Goal: Task Accomplishment & Management: Manage account settings

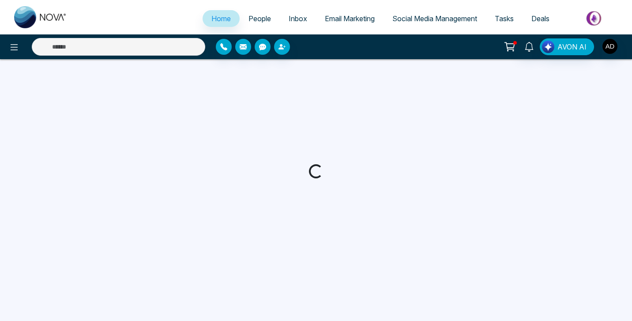
select select "*"
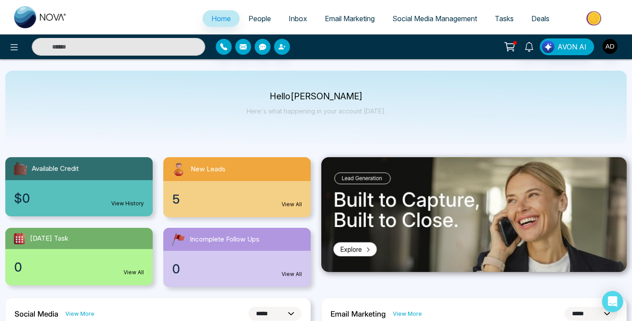
click at [336, 19] on span "Email Marketing" at bounding box center [350, 18] width 50 height 9
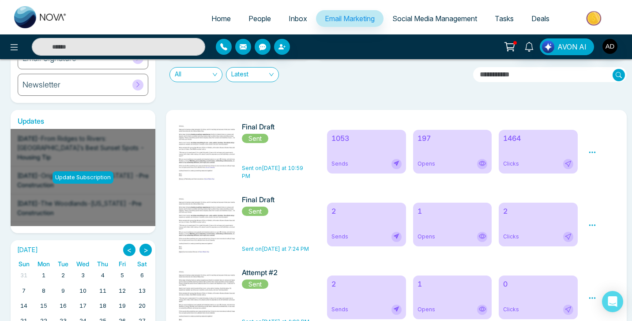
scroll to position [102, 0]
click at [591, 153] on icon at bounding box center [592, 152] width 8 height 8
click at [566, 162] on icon at bounding box center [568, 162] width 7 height 7
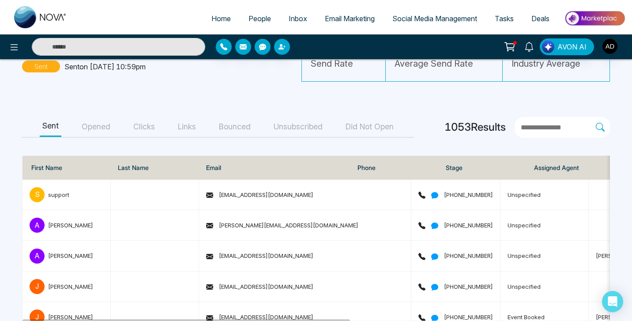
scroll to position [72, 0]
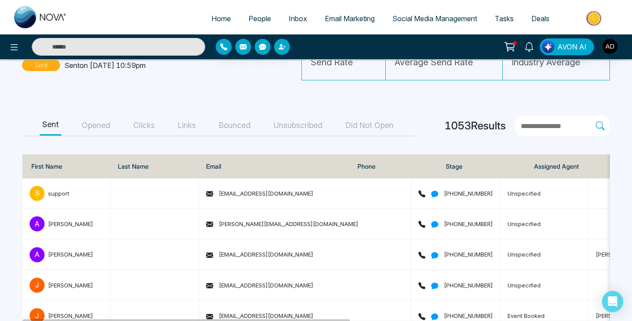
click at [149, 126] on button "Clicks" at bounding box center [144, 126] width 27 height 20
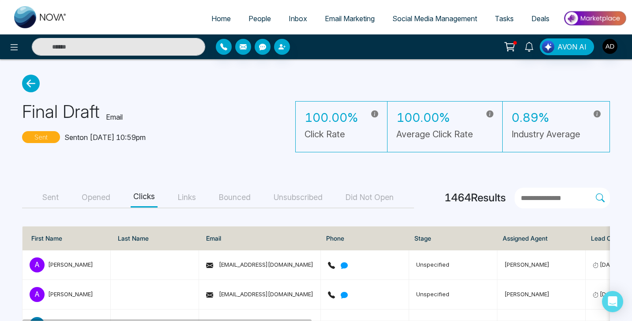
scroll to position [0, 0]
click at [33, 85] on icon at bounding box center [31, 84] width 18 height 18
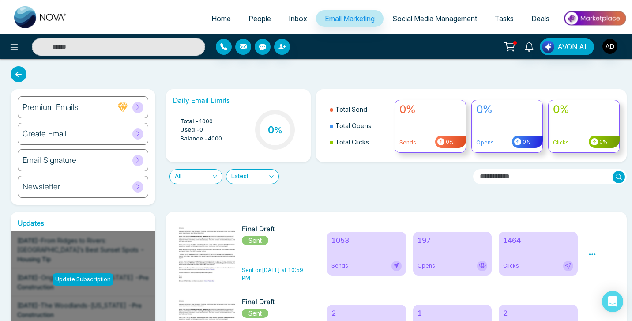
click at [251, 19] on span "People" at bounding box center [259, 18] width 23 height 9
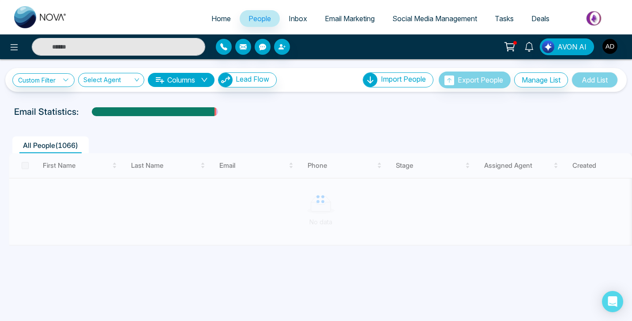
click at [220, 19] on span "Home" at bounding box center [220, 18] width 19 height 9
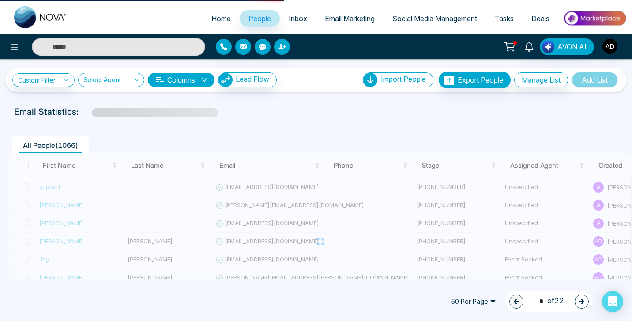
select select "*"
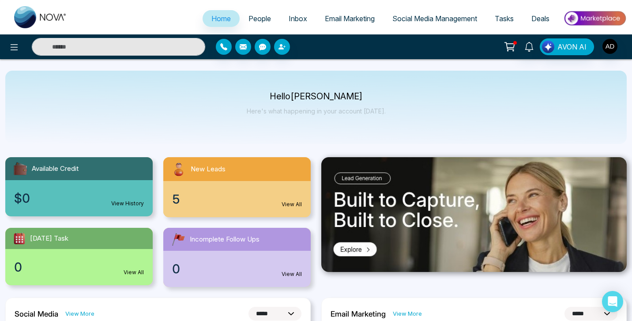
click at [510, 17] on span "Tasks" at bounding box center [504, 18] width 19 height 9
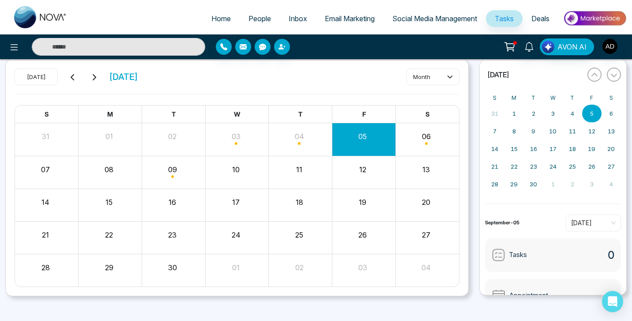
scroll to position [35, 0]
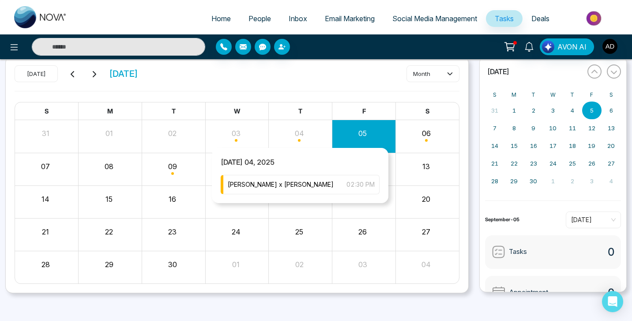
click at [306, 140] on div "Month View" at bounding box center [301, 135] width 64 height 21
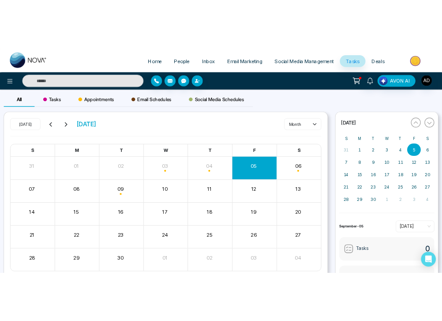
scroll to position [0, 0]
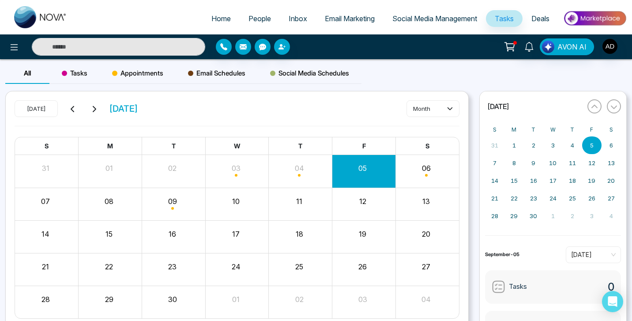
click at [334, 114] on div "[DATE] [DATE] month" at bounding box center [237, 113] width 445 height 26
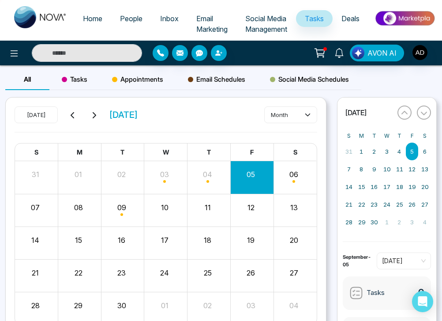
click at [202, 22] on span "Email Marketing" at bounding box center [211, 23] width 31 height 19
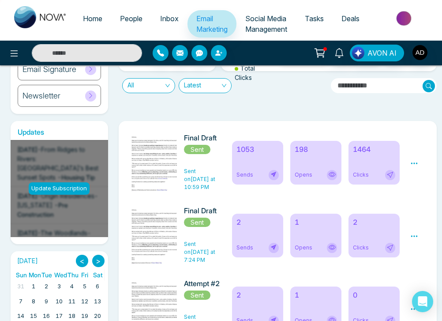
scroll to position [98, 0]
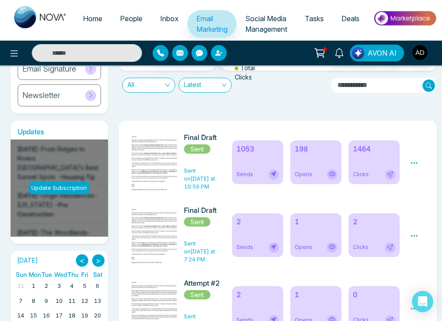
click at [414, 166] on icon at bounding box center [414, 163] width 8 height 8
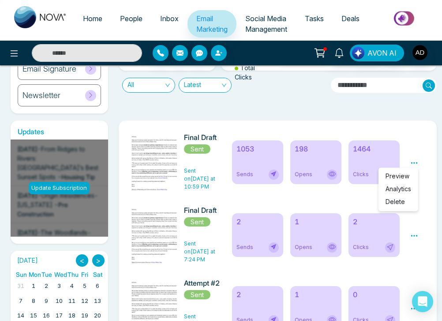
click at [416, 157] on div "Preview Analytics Delete" at bounding box center [414, 162] width 8 height 11
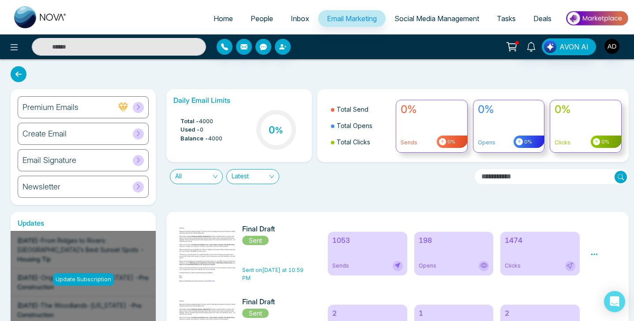
scroll to position [0, 0]
click at [218, 18] on span "Home" at bounding box center [223, 18] width 19 height 9
select select "*"
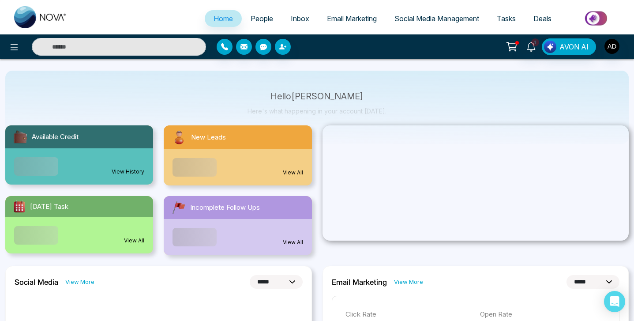
scroll to position [33, 0]
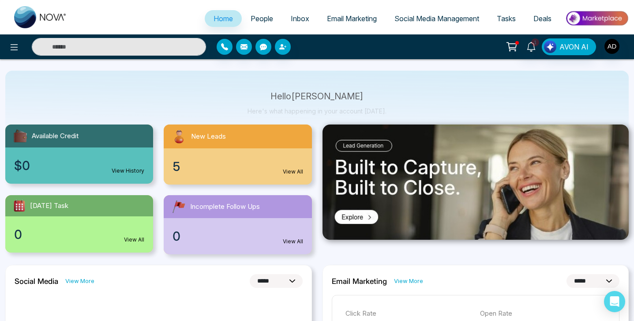
click at [506, 15] on span "Tasks" at bounding box center [506, 18] width 19 height 9
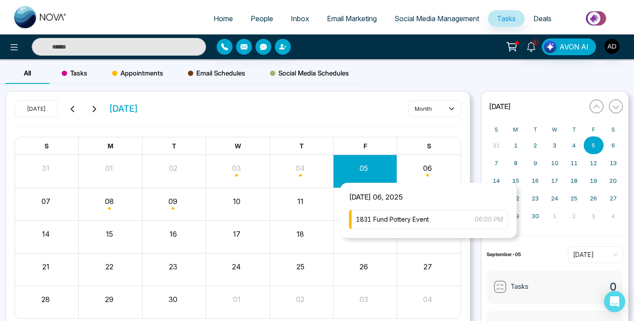
click at [433, 173] on div "Month View" at bounding box center [429, 170] width 64 height 21
click at [431, 218] on div "1831 Fund Pottery Event 06:00 PM" at bounding box center [428, 219] width 159 height 19
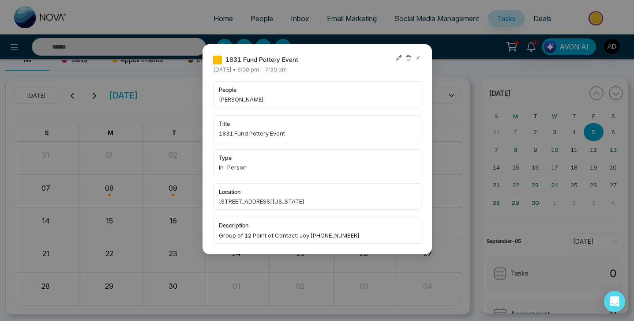
scroll to position [5, 0]
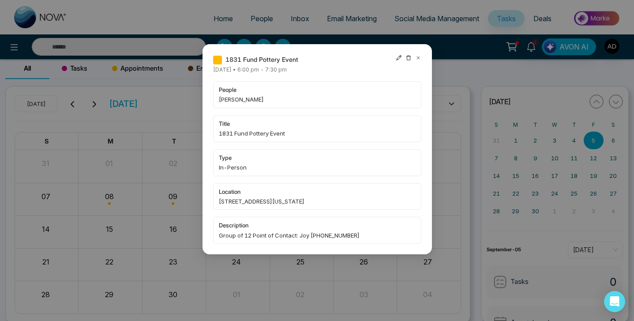
click at [313, 232] on span "Group of 12 Point of Contact: Joy [PHONE_NUMBER]" at bounding box center [317, 235] width 197 height 9
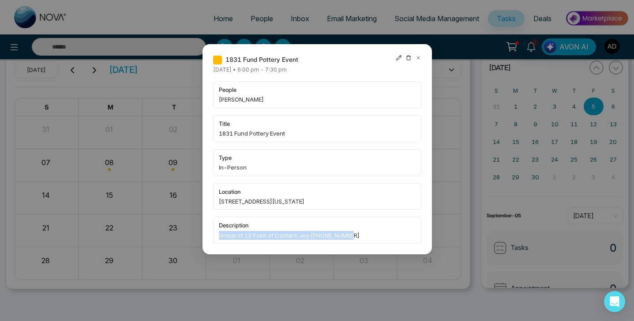
scroll to position [38, 0]
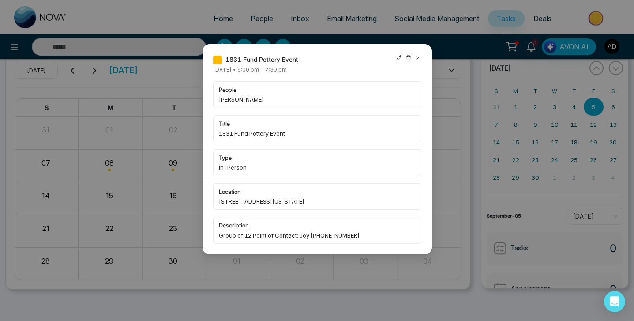
click at [418, 56] on icon at bounding box center [418, 58] width 6 height 6
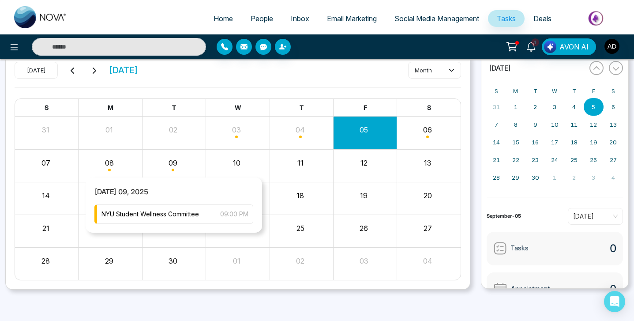
click at [159, 169] on div "Month View" at bounding box center [175, 165] width 64 height 21
click at [171, 215] on span "NYU Student Wellness Committee" at bounding box center [151, 214] width 98 height 10
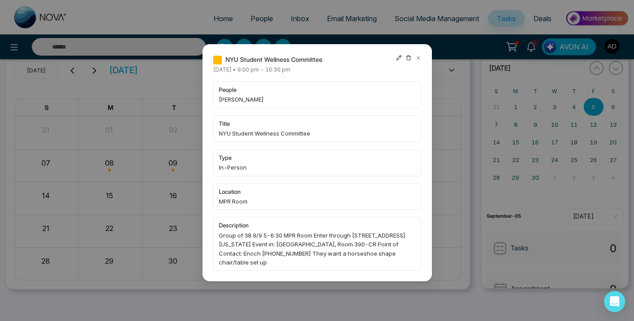
click at [418, 56] on icon at bounding box center [418, 58] width 6 height 6
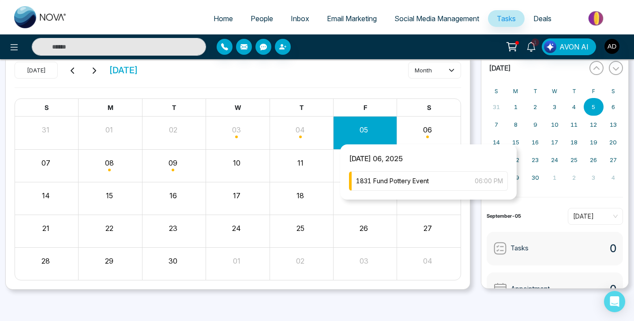
click at [434, 135] on div "Month View" at bounding box center [429, 132] width 64 height 21
click at [440, 136] on div "Month View" at bounding box center [429, 132] width 64 height 21
click at [418, 134] on div "Month View" at bounding box center [429, 132] width 64 height 21
click at [433, 137] on div "Month View" at bounding box center [429, 132] width 64 height 21
click at [412, 184] on span "1831 Fund Pottery Event" at bounding box center [392, 181] width 73 height 10
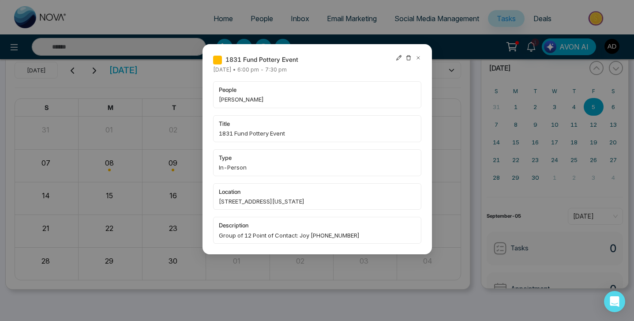
click at [419, 56] on icon at bounding box center [418, 58] width 6 height 6
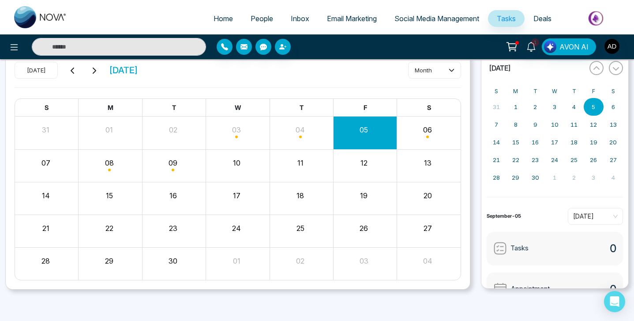
click at [180, 169] on div "Month View" at bounding box center [175, 165] width 64 height 21
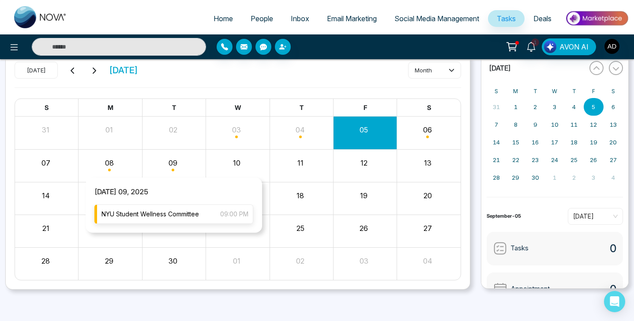
click at [167, 215] on span "NYU Student Wellness Committee" at bounding box center [151, 214] width 98 height 10
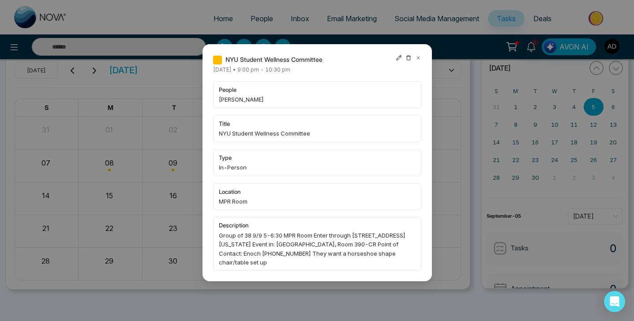
click at [420, 57] on icon at bounding box center [418, 58] width 6 height 6
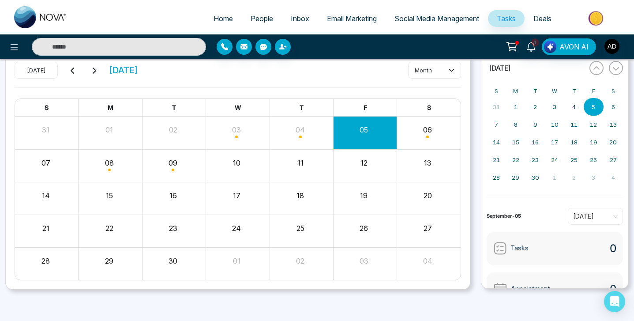
click at [434, 134] on div "Month View" at bounding box center [429, 132] width 64 height 21
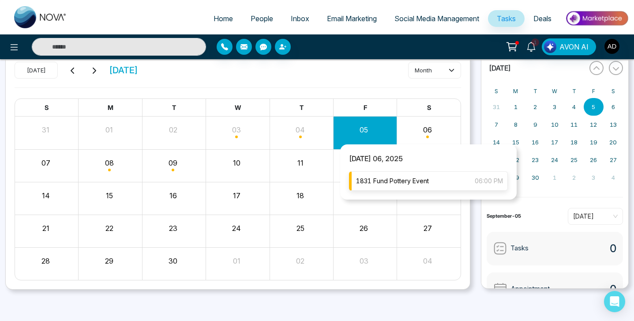
click at [402, 186] on div "1831 Fund Pottery Event 06:00 PM" at bounding box center [428, 180] width 159 height 19
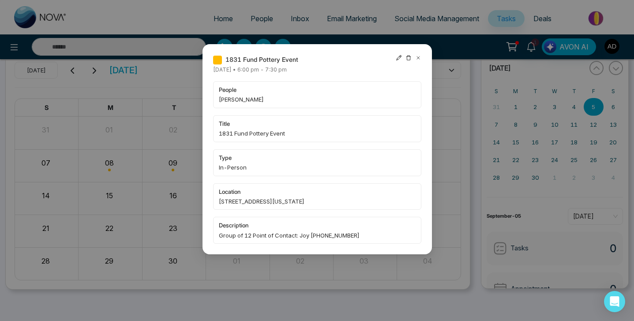
click at [418, 56] on icon at bounding box center [418, 58] width 6 height 6
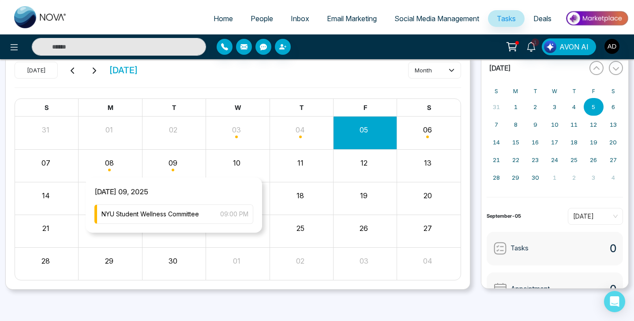
click at [164, 172] on div "Month View" at bounding box center [175, 165] width 64 height 21
click at [175, 166] on div "Month View" at bounding box center [175, 165] width 64 height 21
click at [169, 213] on span "NYU Student Wellness Committee" at bounding box center [151, 214] width 98 height 10
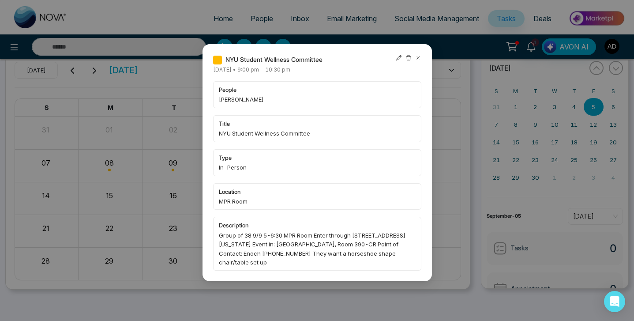
click at [415, 61] on div at bounding box center [409, 60] width 26 height 10
click at [418, 59] on icon at bounding box center [418, 57] width 3 height 3
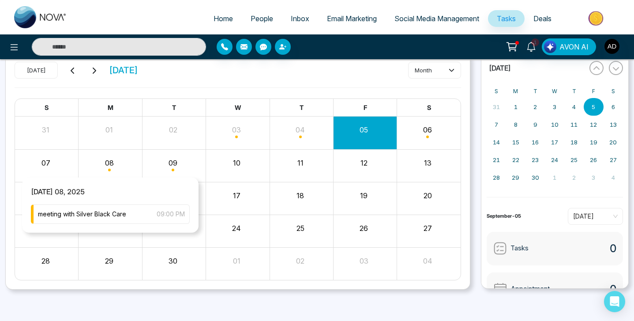
click at [114, 175] on div "Month View" at bounding box center [111, 165] width 64 height 21
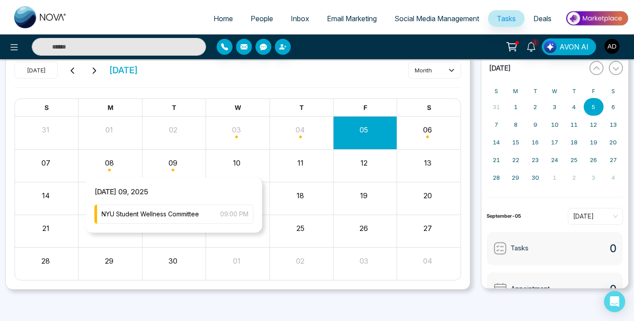
click at [175, 169] on div "Month View" at bounding box center [175, 165] width 64 height 21
click at [177, 217] on span "NYU Student Wellness Committee" at bounding box center [151, 214] width 98 height 10
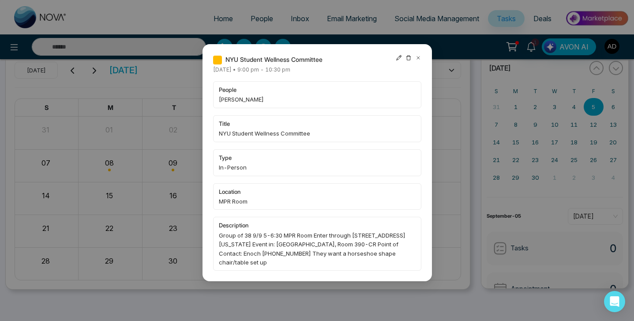
click at [418, 57] on icon at bounding box center [418, 57] width 3 height 3
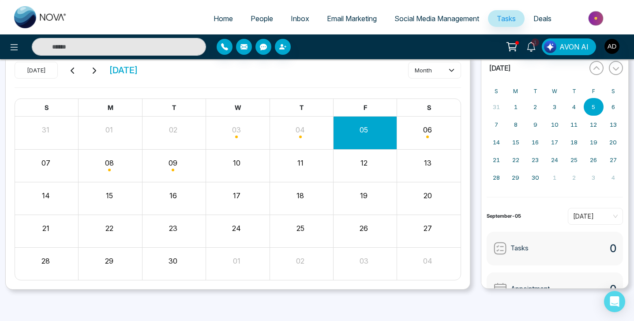
click at [425, 134] on div "Month View" at bounding box center [429, 132] width 64 height 21
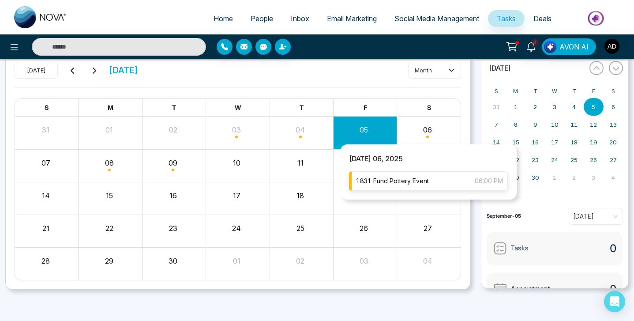
click at [417, 184] on span "1831 Fund Pottery Event" at bounding box center [392, 181] width 73 height 10
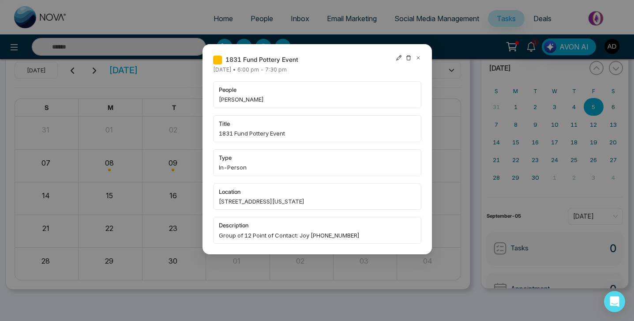
click at [418, 56] on icon at bounding box center [418, 58] width 6 height 6
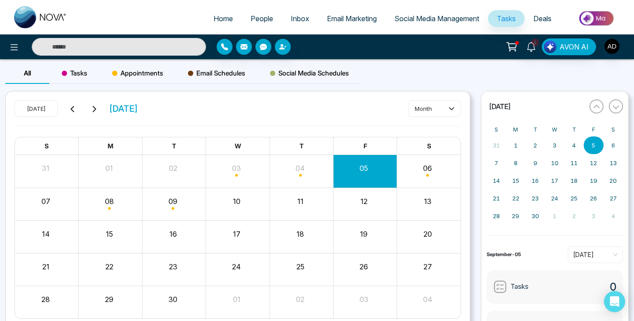
scroll to position [0, 0]
click at [14, 45] on icon at bounding box center [14, 47] width 11 height 11
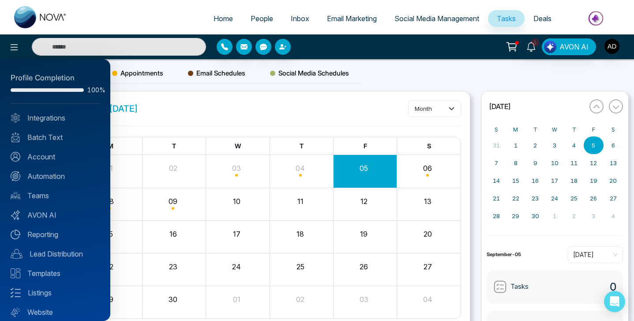
click at [410, 81] on div at bounding box center [317, 160] width 634 height 321
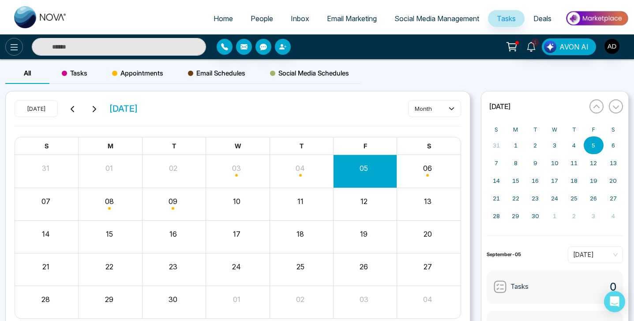
click at [11, 45] on icon at bounding box center [15, 47] width 8 height 6
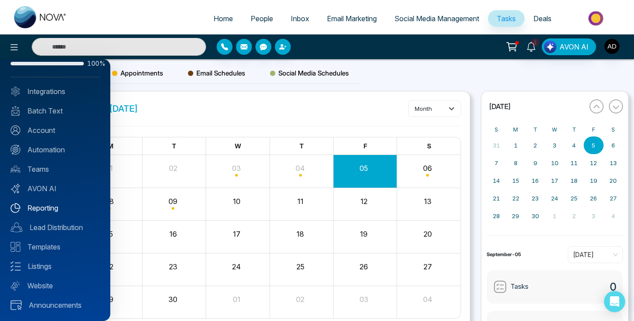
scroll to position [26, 0]
click at [289, 85] on div at bounding box center [317, 160] width 634 height 321
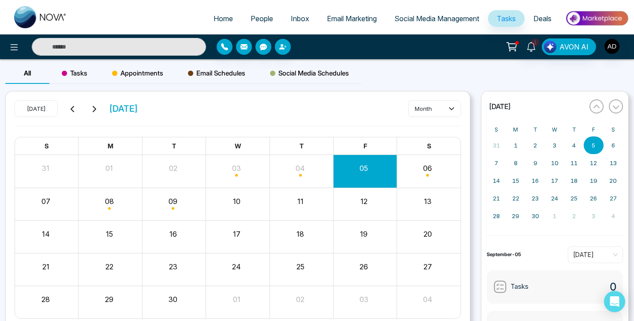
scroll to position [0, 0]
click at [613, 49] on img "button" at bounding box center [612, 46] width 15 height 15
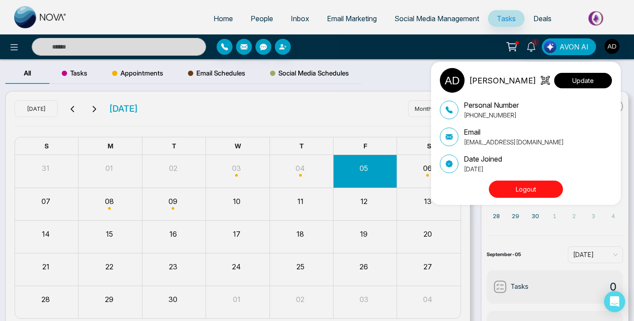
click at [580, 80] on button "Update" at bounding box center [583, 80] width 58 height 15
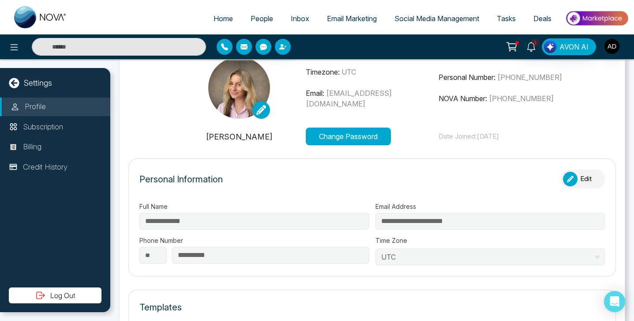
scroll to position [33, 0]
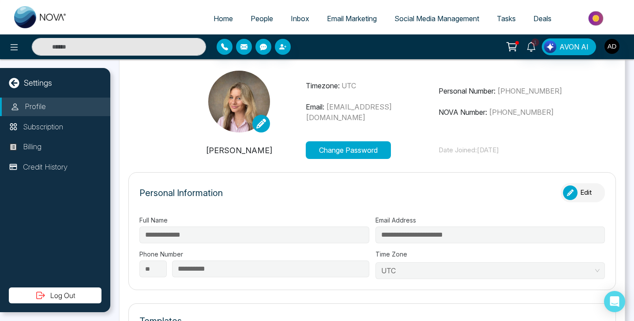
click at [352, 88] on span "UTC" at bounding box center [349, 85] width 15 height 9
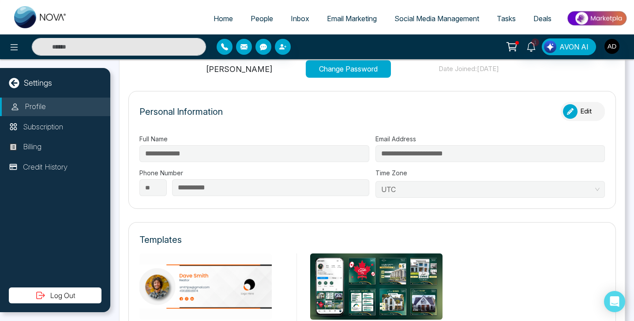
scroll to position [118, 0]
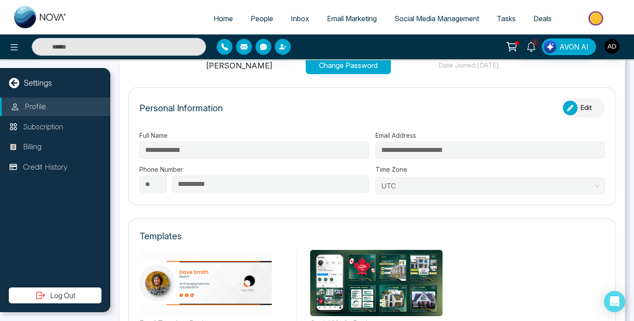
click at [445, 181] on span "UTC" at bounding box center [490, 185] width 218 height 13
click at [459, 183] on span "UTC" at bounding box center [490, 185] width 218 height 13
click at [577, 104] on button "Edit" at bounding box center [583, 107] width 44 height 19
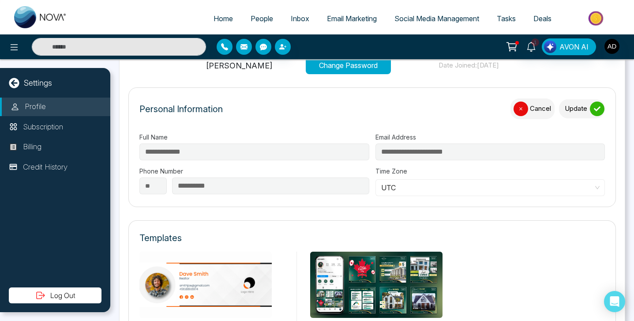
click at [411, 189] on span "UTC" at bounding box center [490, 187] width 218 height 13
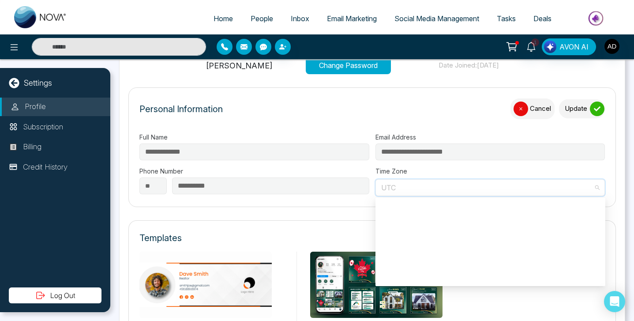
scroll to position [8333, 0]
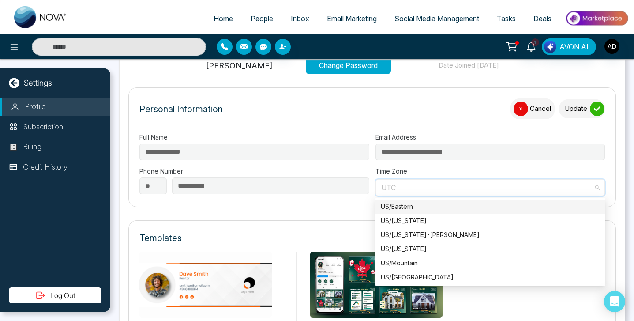
click at [411, 209] on div "US/Eastern" at bounding box center [490, 207] width 219 height 10
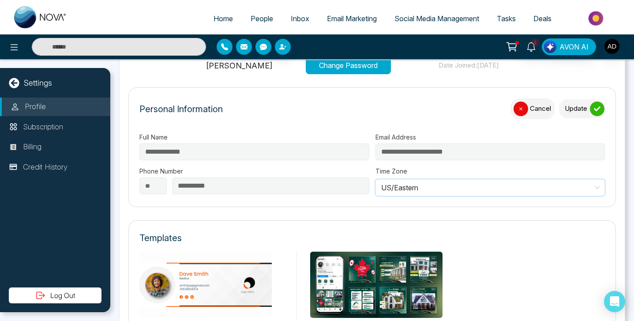
click at [388, 203] on form "**********" at bounding box center [372, 147] width 488 height 120
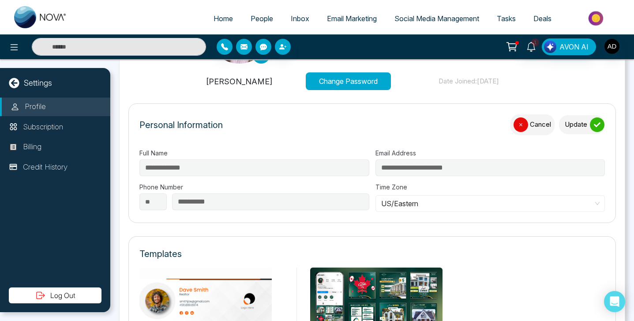
scroll to position [95, 0]
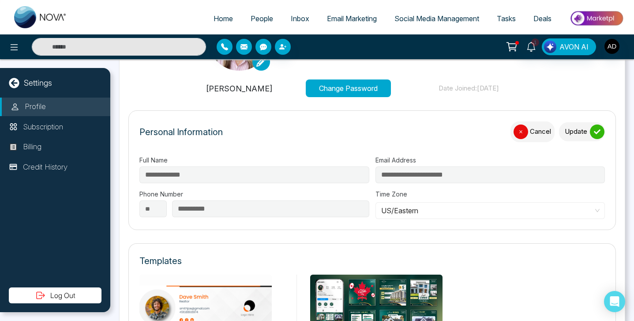
click at [582, 132] on button "Update" at bounding box center [582, 131] width 46 height 19
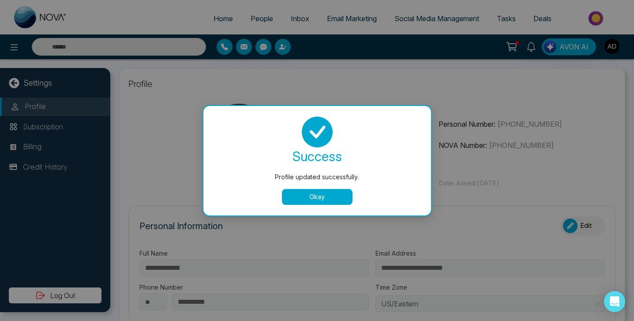
click at [332, 194] on button "Okay" at bounding box center [317, 197] width 71 height 16
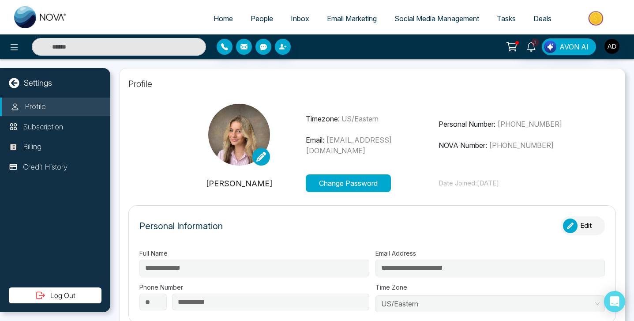
scroll to position [0, 0]
click at [261, 18] on span "People" at bounding box center [262, 18] width 23 height 9
